Goal: Transaction & Acquisition: Purchase product/service

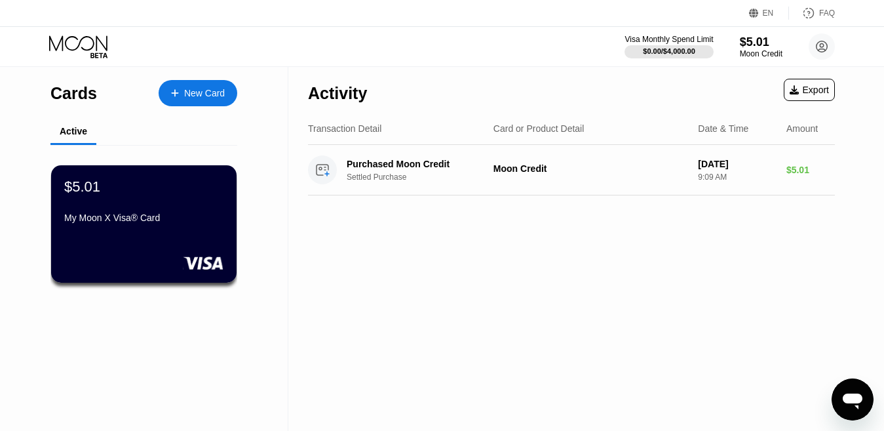
click at [185, 90] on div "New Card" at bounding box center [204, 93] width 41 height 11
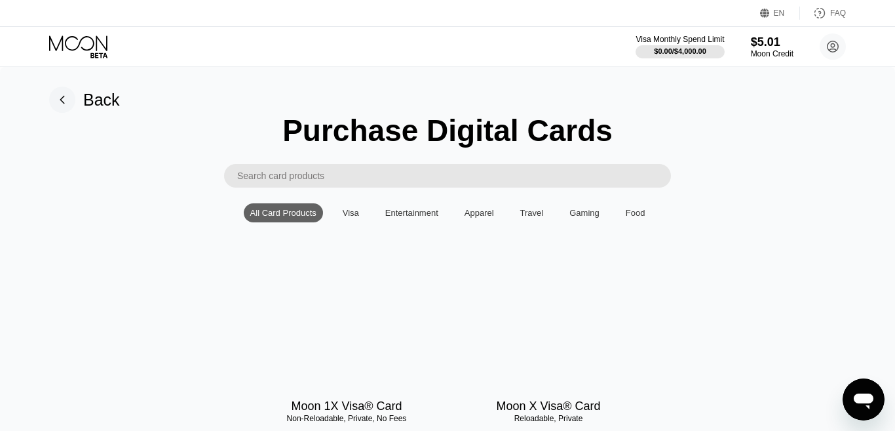
click at [356, 218] on div "Visa" at bounding box center [351, 213] width 16 height 10
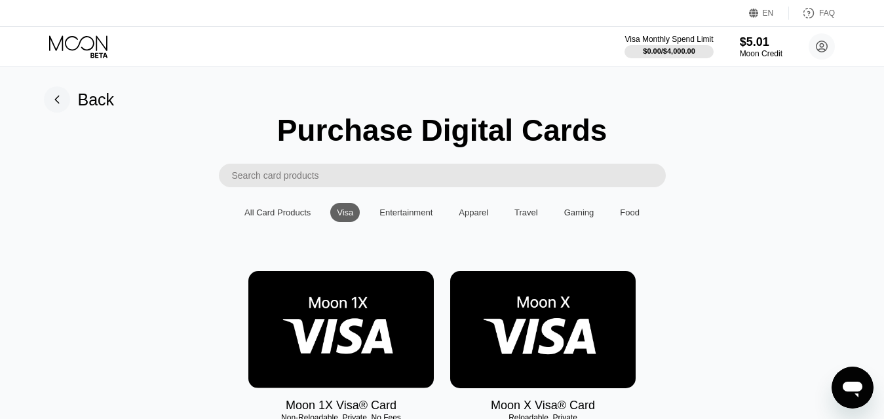
click at [586, 330] on img at bounding box center [542, 329] width 185 height 117
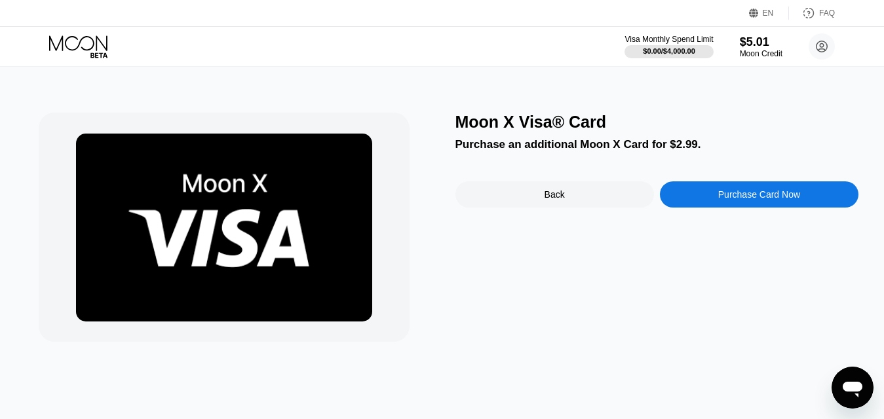
click at [719, 191] on div "Purchase Card Now" at bounding box center [759, 195] width 199 height 26
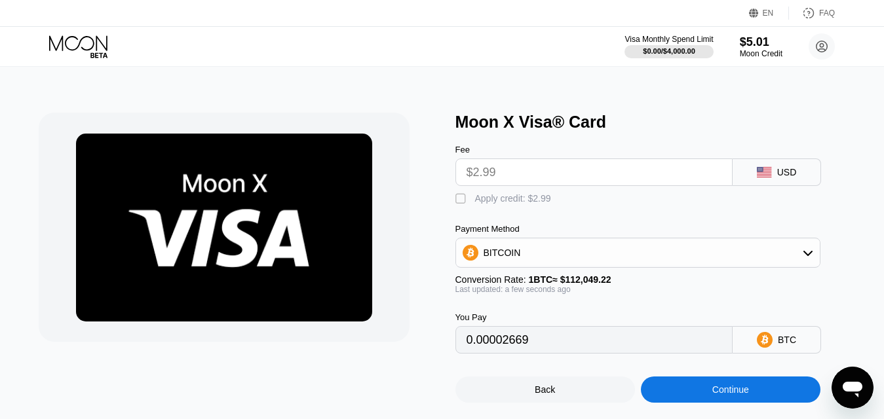
click at [460, 204] on div "" at bounding box center [461, 199] width 13 height 13
type input "0"
click at [680, 400] on div "Continue" at bounding box center [731, 390] width 180 height 26
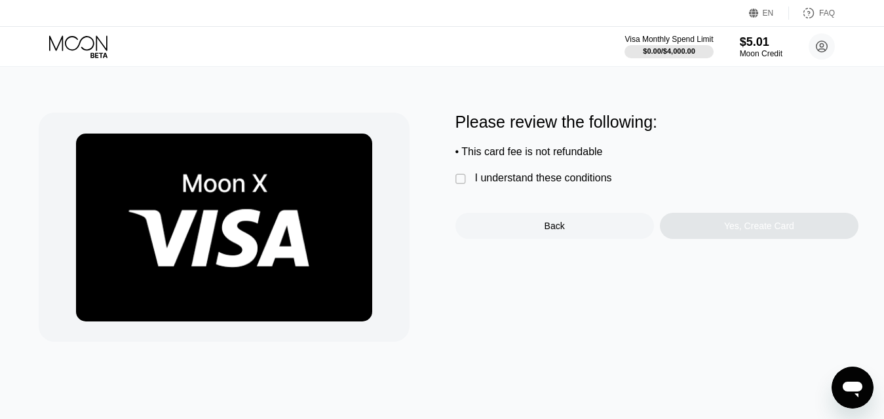
click at [457, 182] on div "" at bounding box center [461, 179] width 13 height 13
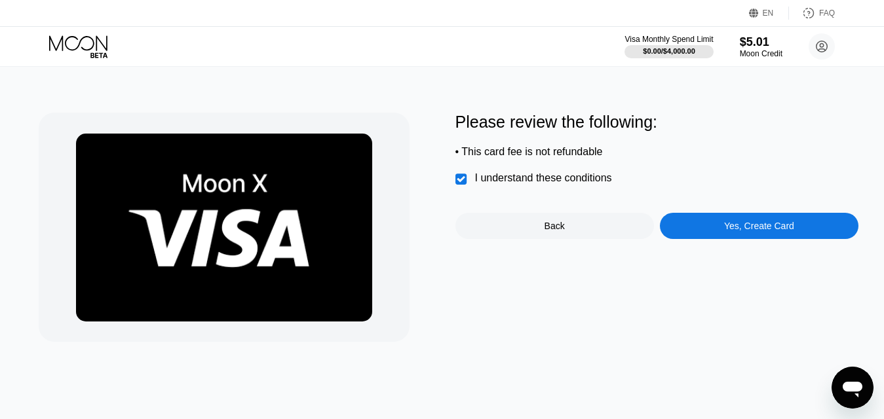
click at [708, 237] on div "Yes, Create Card" at bounding box center [759, 226] width 199 height 26
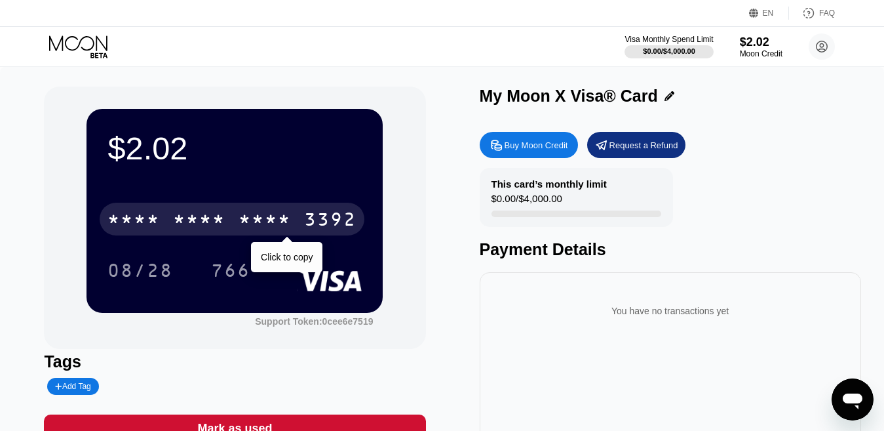
click at [271, 217] on div "* * * *" at bounding box center [265, 220] width 52 height 21
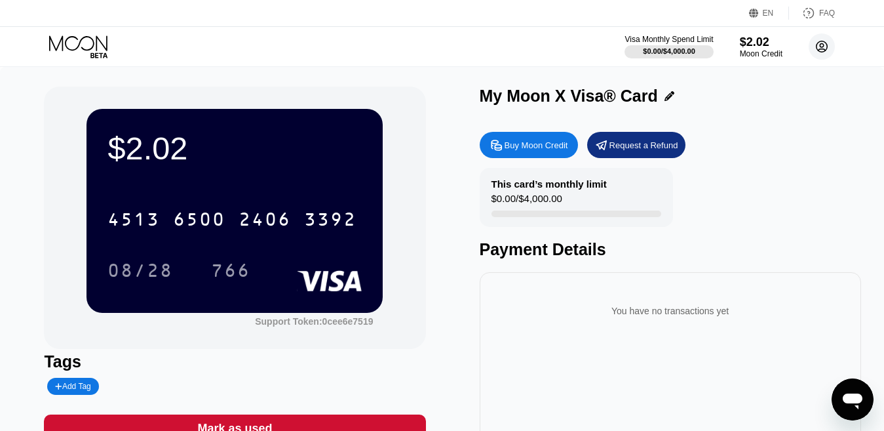
click at [828, 50] on circle at bounding box center [822, 46] width 26 height 26
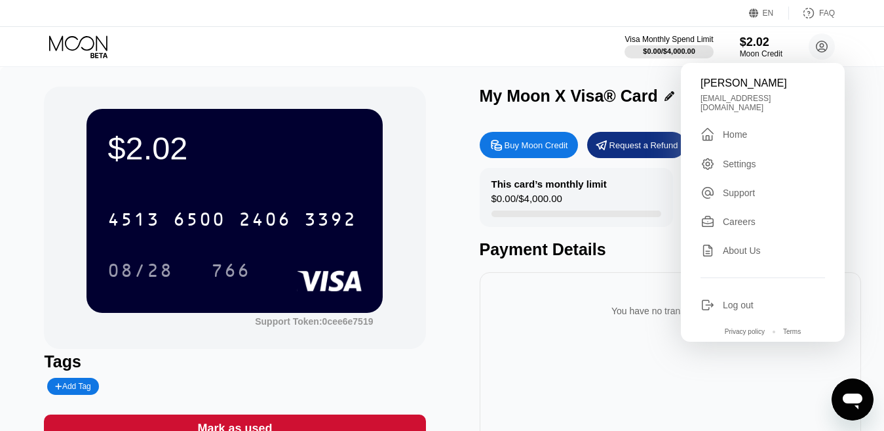
click at [737, 130] on div "Home" at bounding box center [735, 134] width 24 height 10
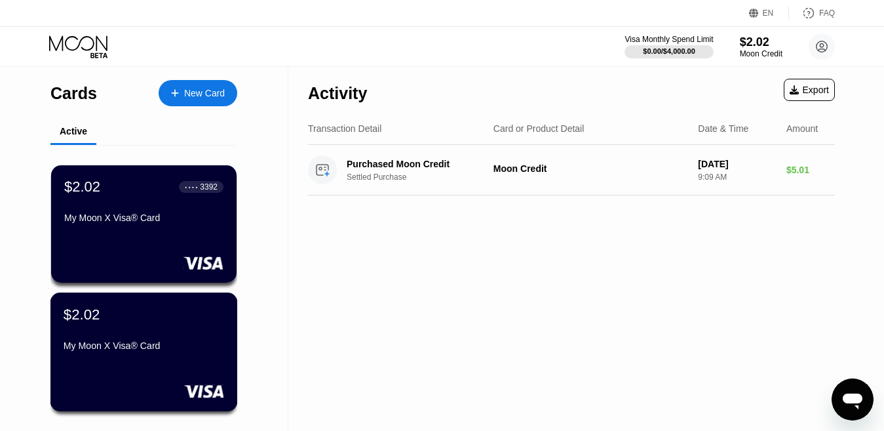
click at [139, 337] on div "$2.02 My Moon X Visa® Card" at bounding box center [144, 330] width 161 height 50
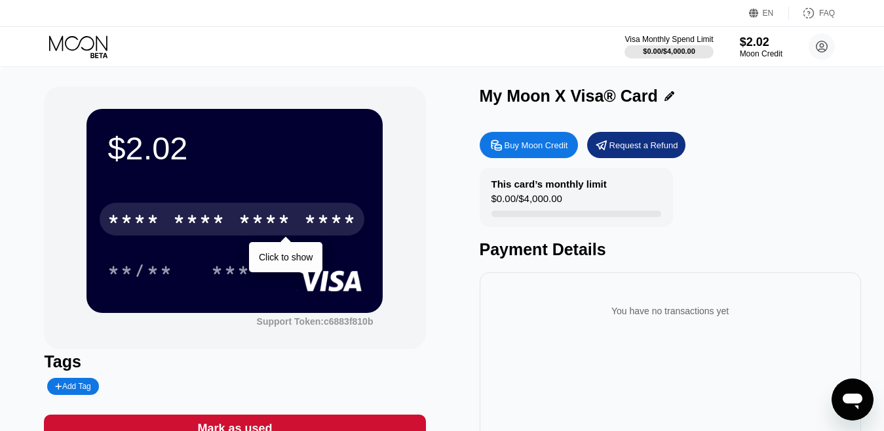
click at [317, 221] on div "****" at bounding box center [330, 220] width 52 height 21
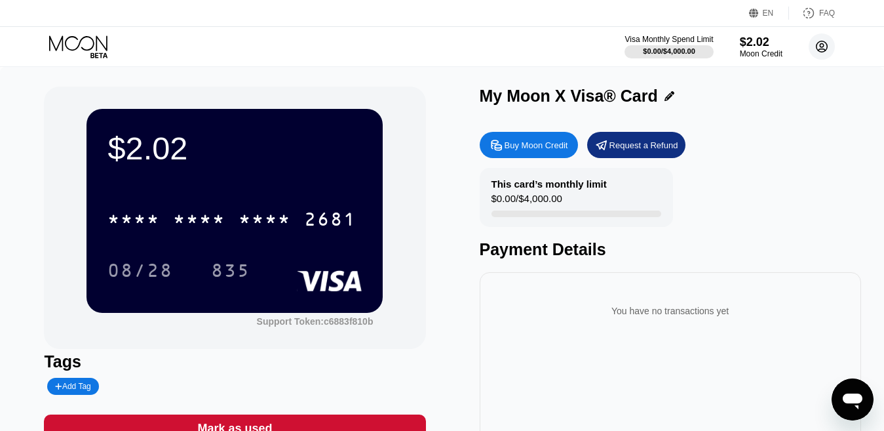
click at [823, 50] on circle at bounding box center [822, 46] width 26 height 26
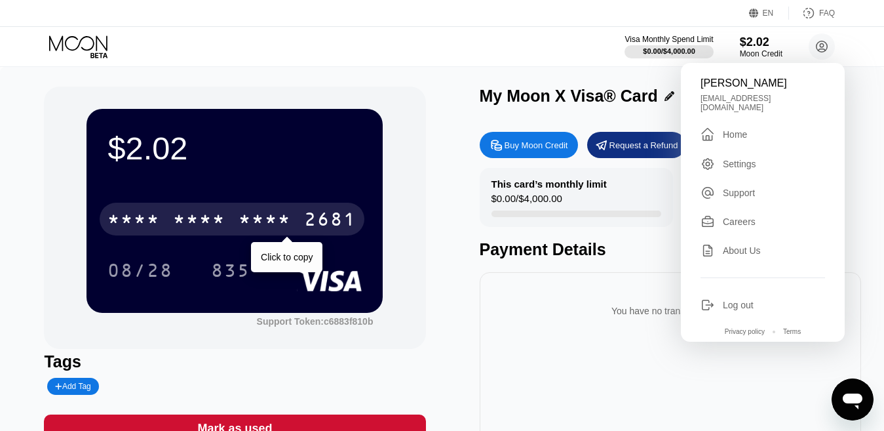
click at [211, 220] on div "* * * *" at bounding box center [199, 220] width 52 height 21
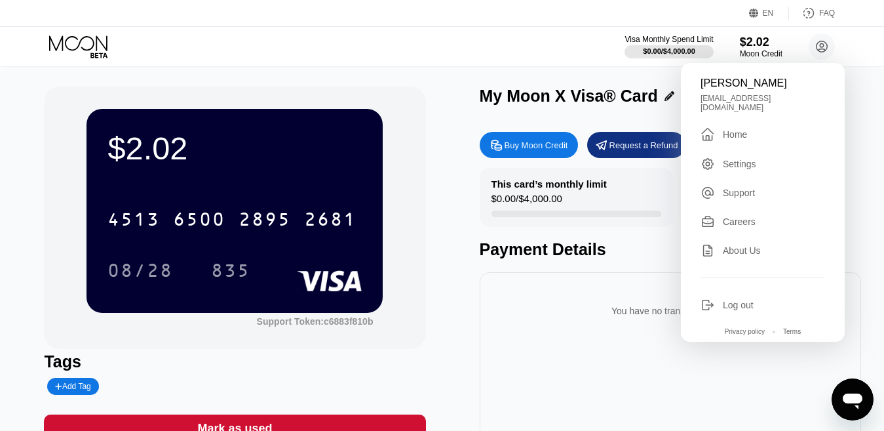
click at [413, 73] on div "$2.02 4513 6500 2895 2681 08/28 835 Support Token: c6883f810b Tags Add Tag Mark…" at bounding box center [442, 300] width 884 height 467
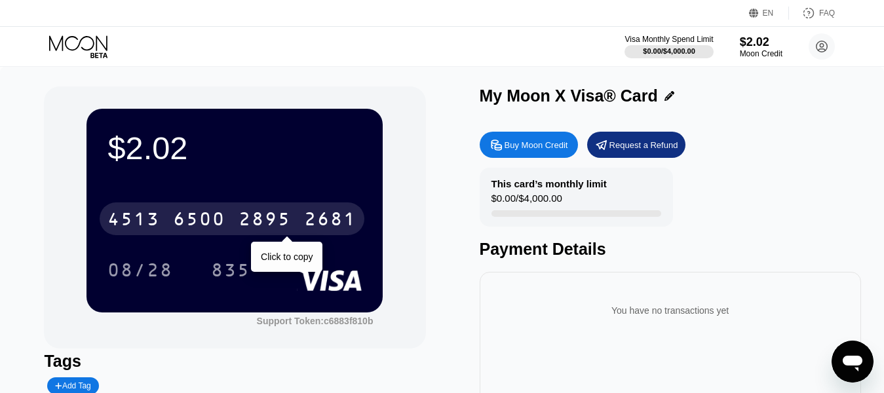
click at [287, 220] on div "2895" at bounding box center [265, 220] width 52 height 21
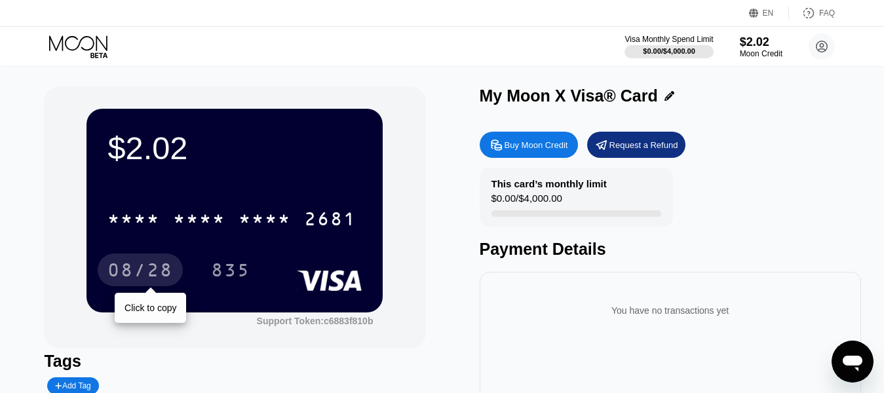
click at [147, 273] on div "08/28" at bounding box center [140, 271] width 66 height 21
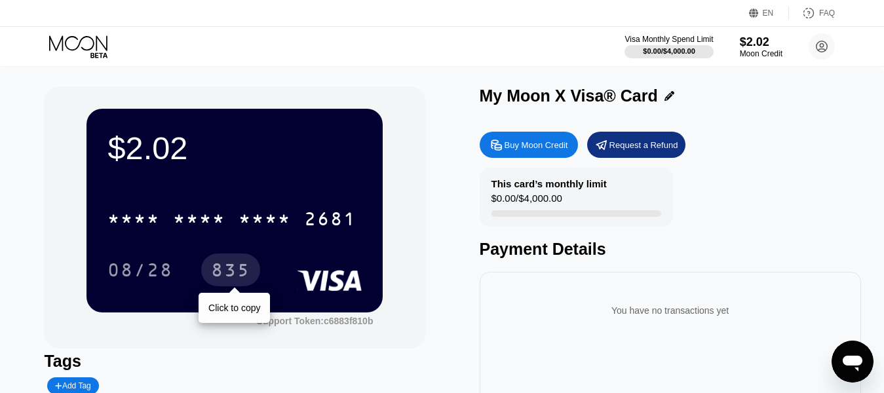
click at [230, 265] on div "835" at bounding box center [230, 271] width 39 height 21
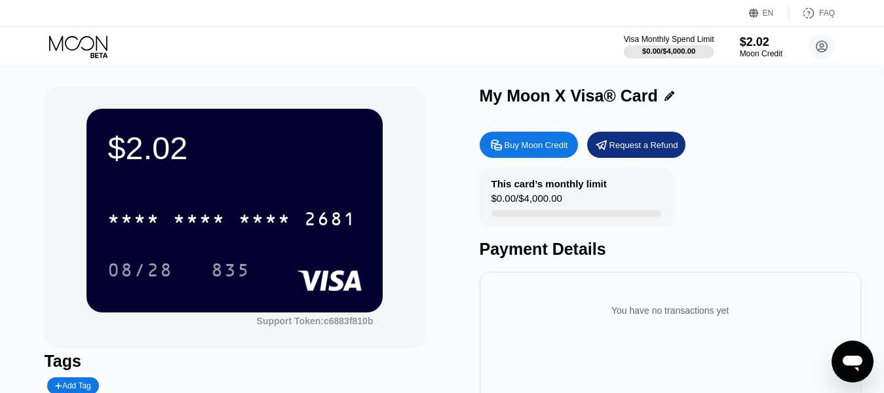
click at [668, 55] on div "$0.00 / $4,000.00" at bounding box center [668, 51] width 53 height 8
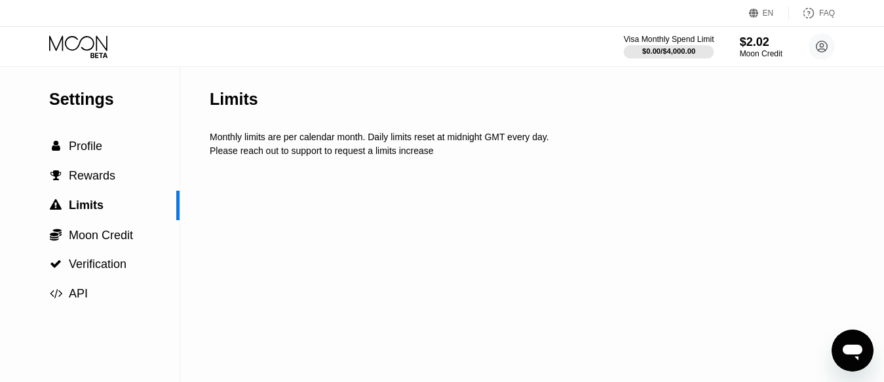
click at [822, 47] on circle at bounding box center [822, 46] width 26 height 26
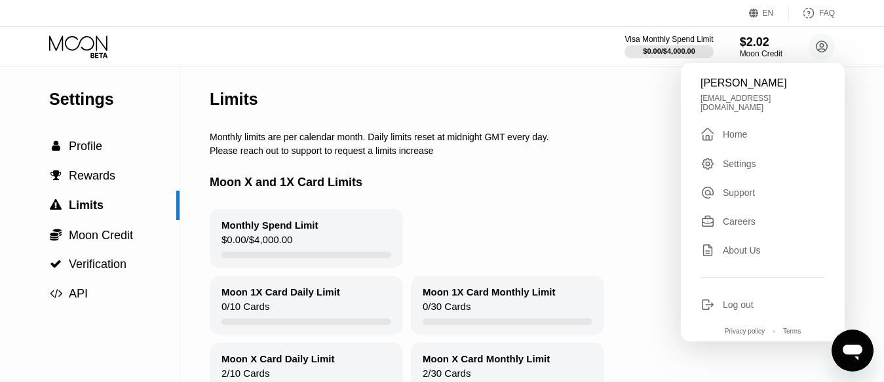
click at [733, 129] on div "Home" at bounding box center [735, 134] width 24 height 10
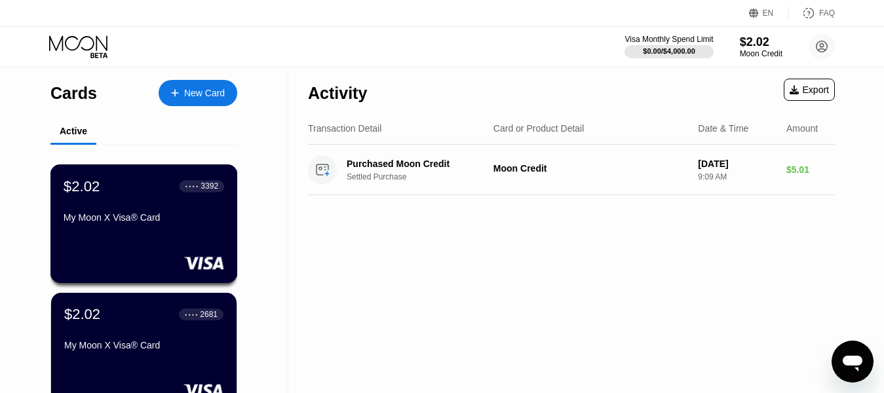
click at [181, 214] on div "$2.02 ● ● ● ● 3392 My Moon X Visa® Card" at bounding box center [144, 203] width 161 height 50
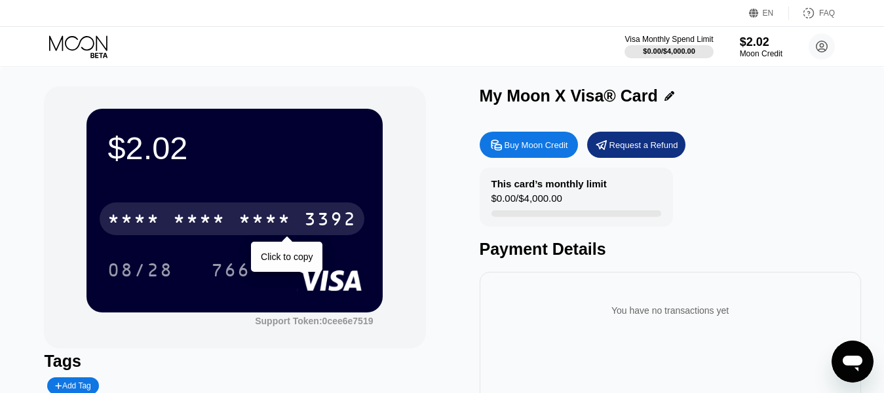
click at [336, 218] on div "3392" at bounding box center [330, 220] width 52 height 21
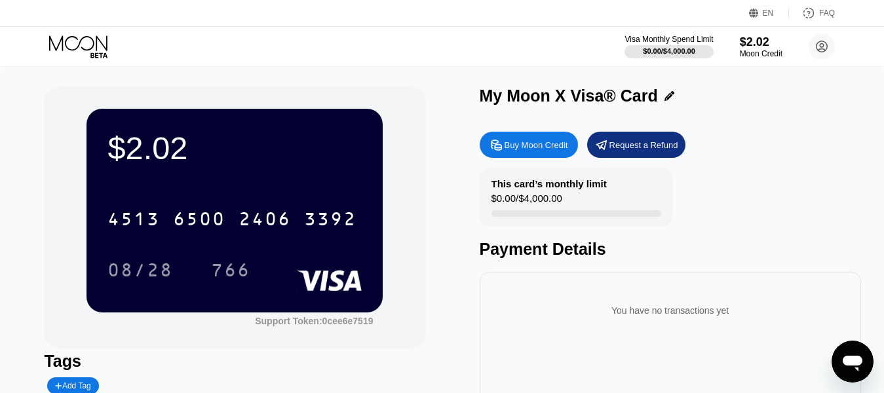
click at [157, 272] on div "08/28" at bounding box center [140, 271] width 66 height 21
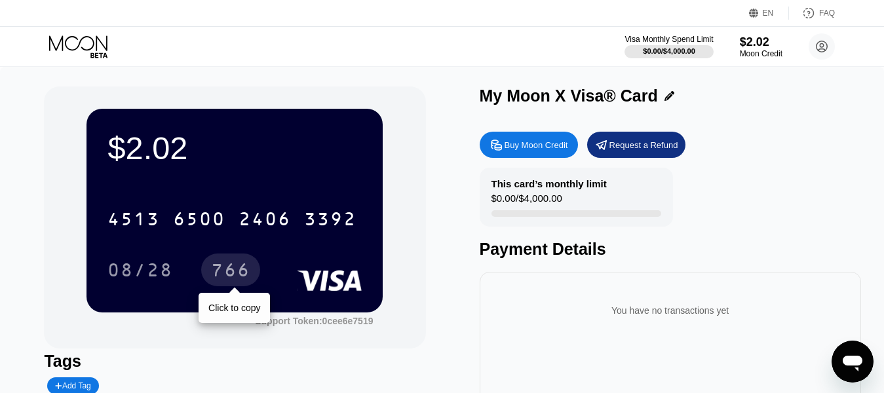
click at [220, 269] on div "766" at bounding box center [230, 271] width 39 height 21
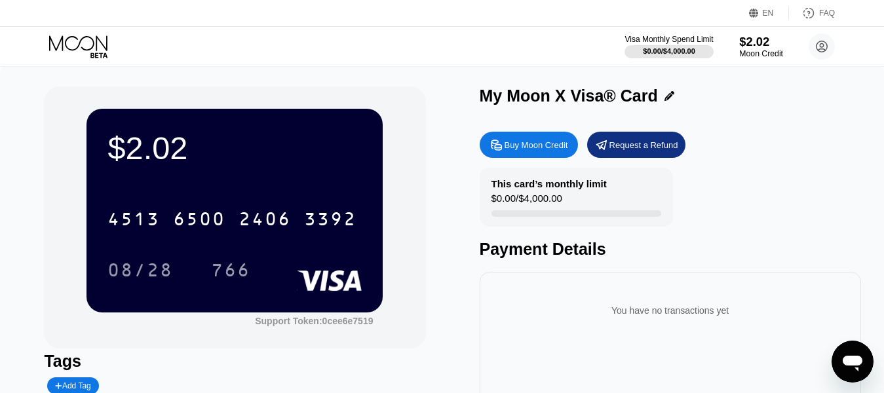
click at [750, 47] on div "$2.02" at bounding box center [761, 42] width 44 height 14
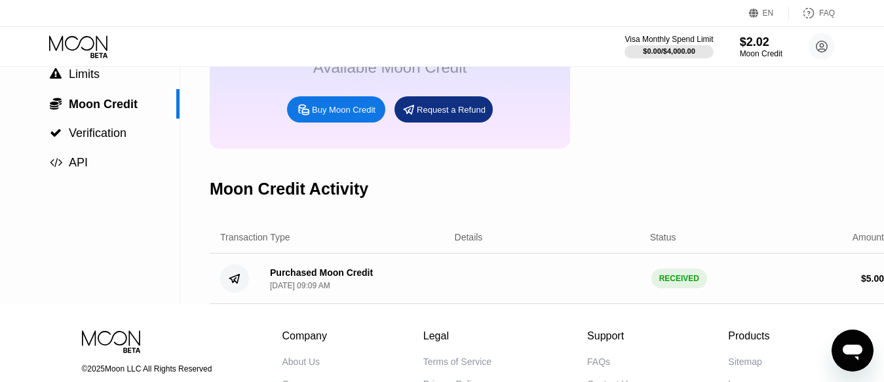
scroll to position [197, 0]
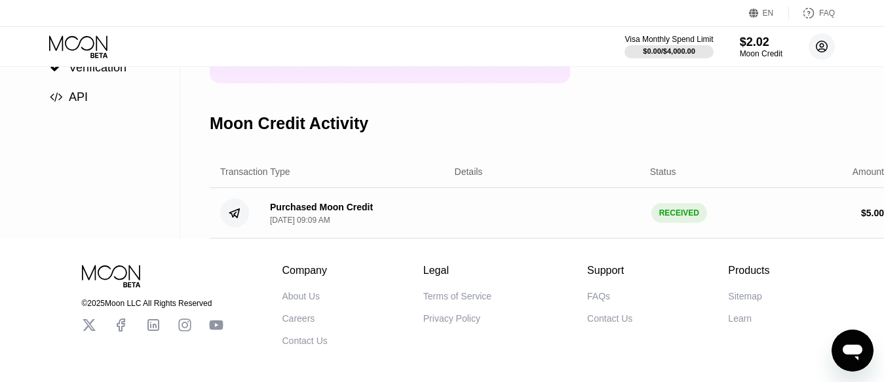
click at [822, 48] on icon at bounding box center [821, 46] width 7 height 7
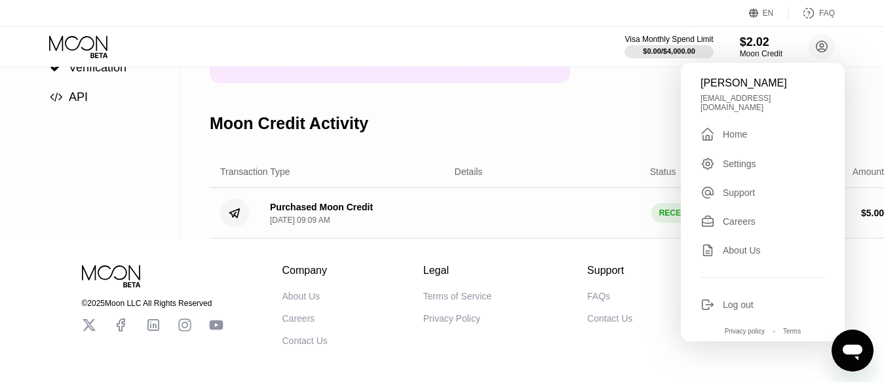
click at [731, 129] on div "Home" at bounding box center [735, 134] width 24 height 10
